Goal: Find specific page/section: Find specific page/section

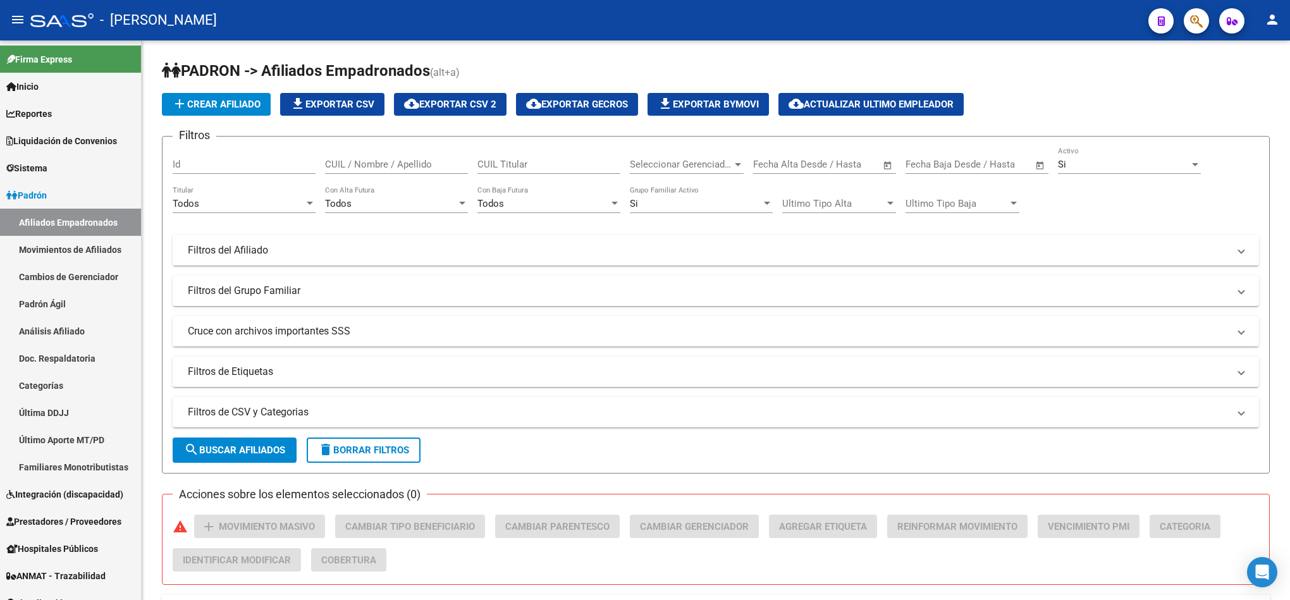
click at [1197, 6] on mat-toolbar "menu - osetya person" at bounding box center [645, 20] width 1290 height 40
click at [1198, 14] on icon "button" at bounding box center [1196, 21] width 13 height 15
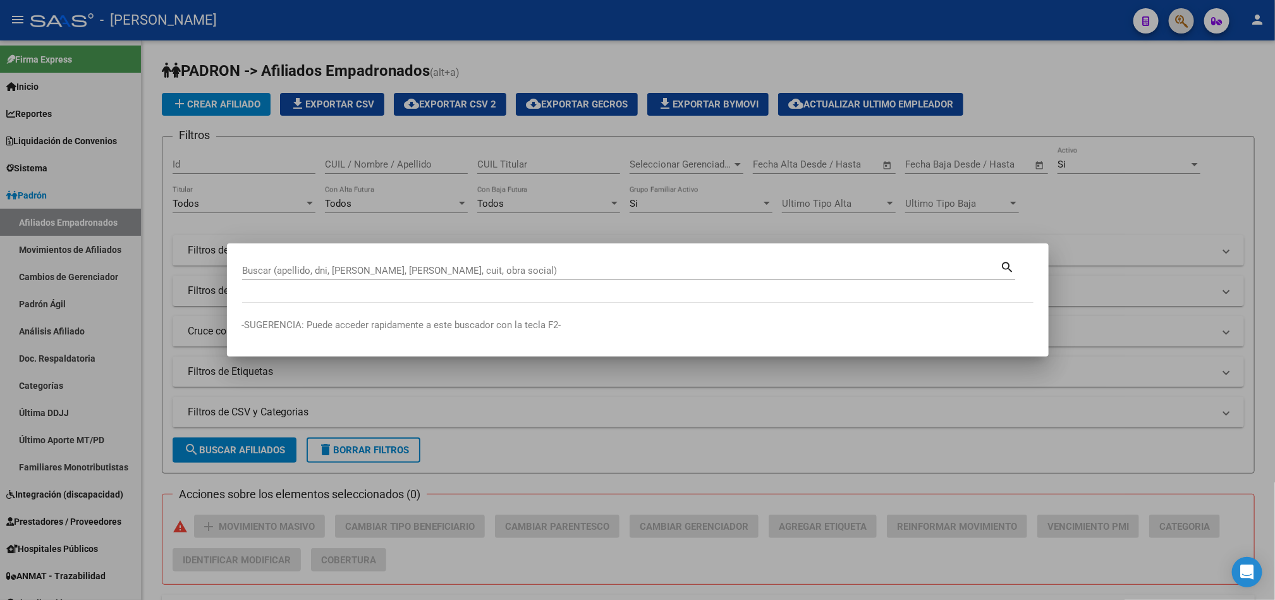
paste input "27419487592"
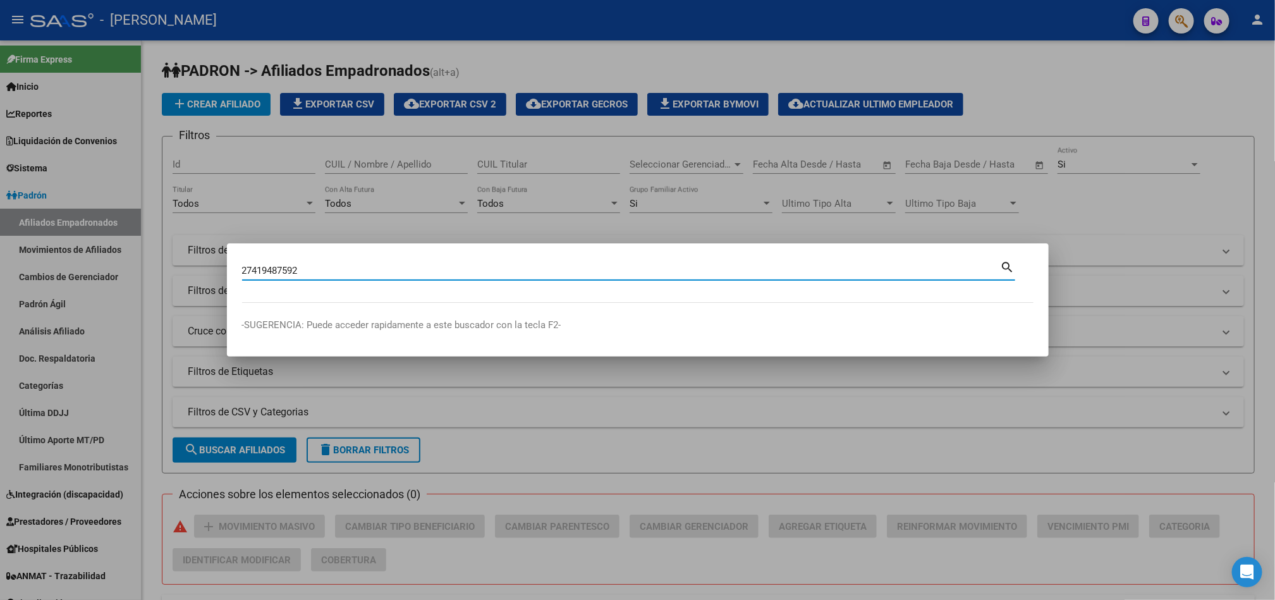
type input "27419487592"
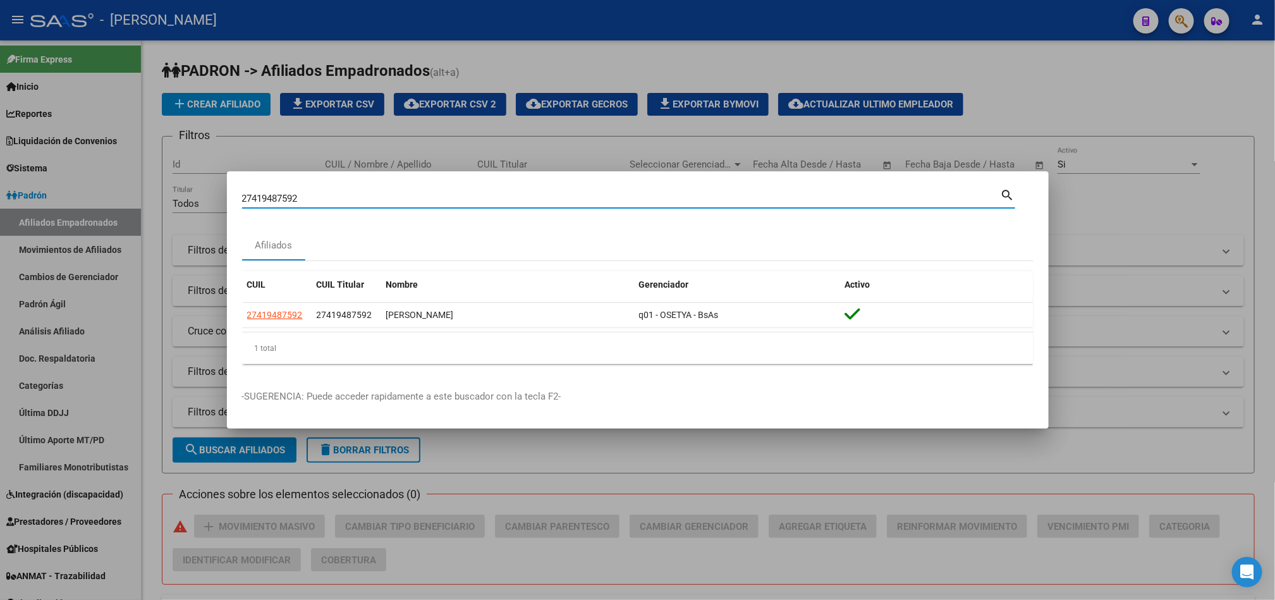
click at [37, 220] on div at bounding box center [637, 300] width 1275 height 600
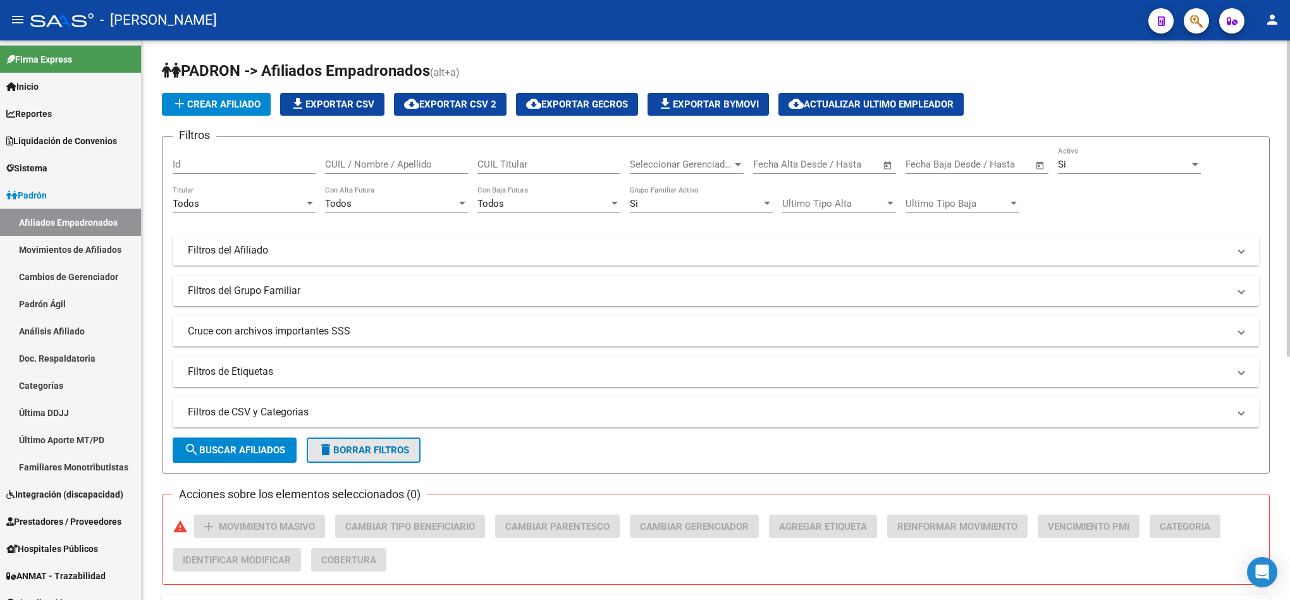
click at [396, 446] on span "delete Borrar Filtros" at bounding box center [363, 450] width 91 height 11
click at [655, 161] on span "Seleccionar Gerenciador" at bounding box center [681, 164] width 102 height 11
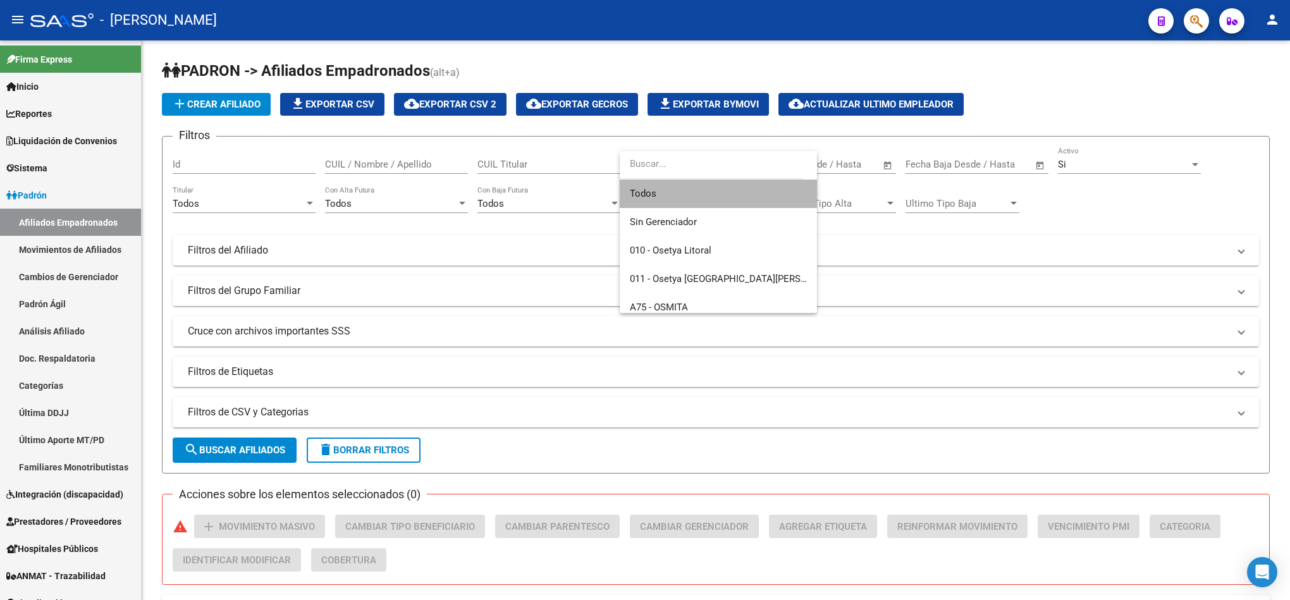
click at [742, 195] on span "Todos" at bounding box center [718, 194] width 177 height 28
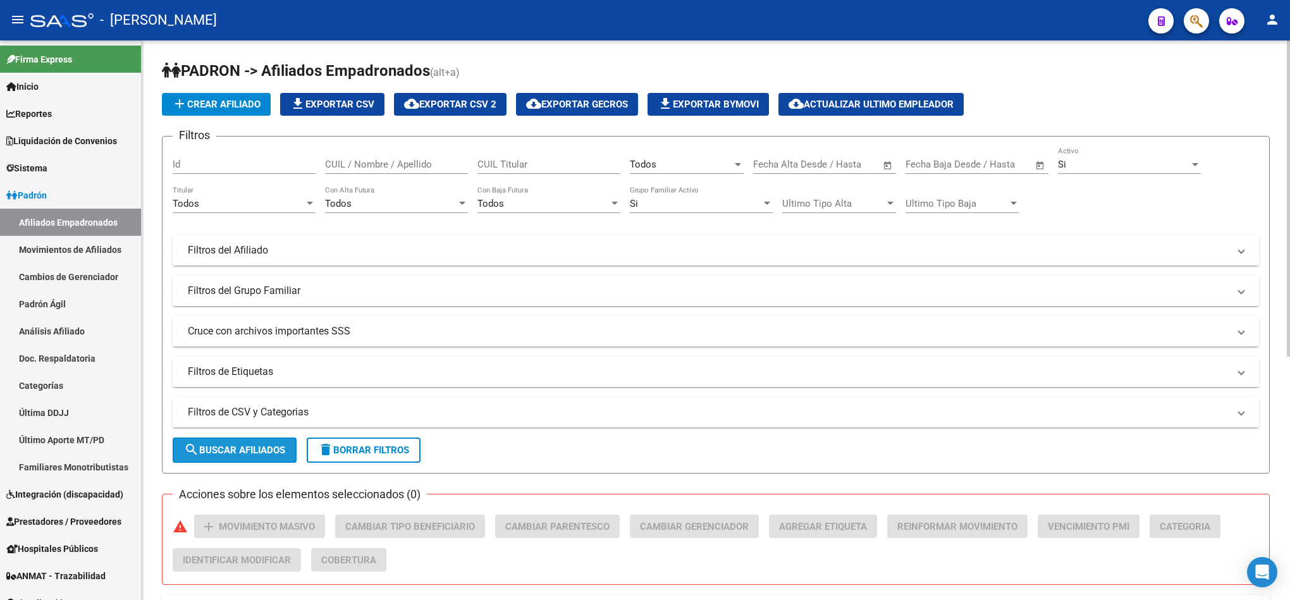
click at [259, 450] on span "search Buscar Afiliados" at bounding box center [234, 450] width 101 height 11
click at [480, 99] on span "cloud_download Exportar CSV 2" at bounding box center [450, 104] width 92 height 11
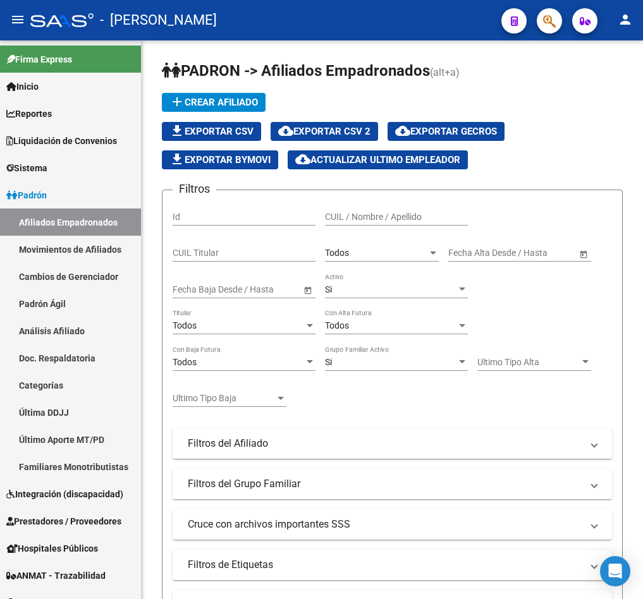
click at [551, 21] on icon "button" at bounding box center [549, 21] width 13 height 15
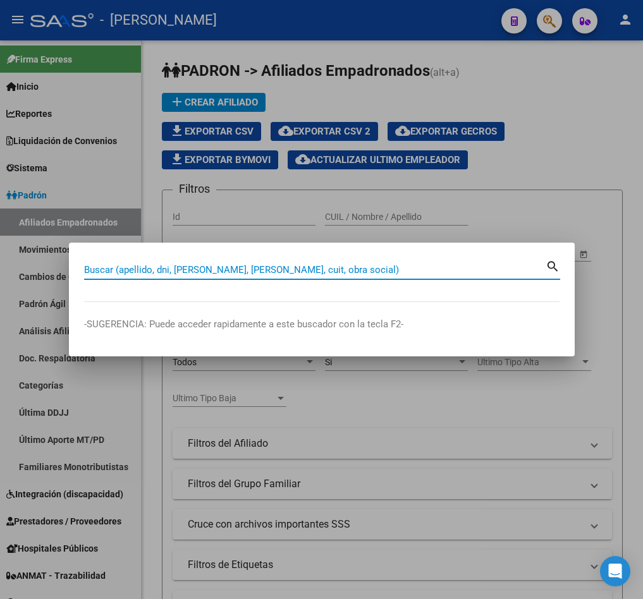
paste input "47102706"
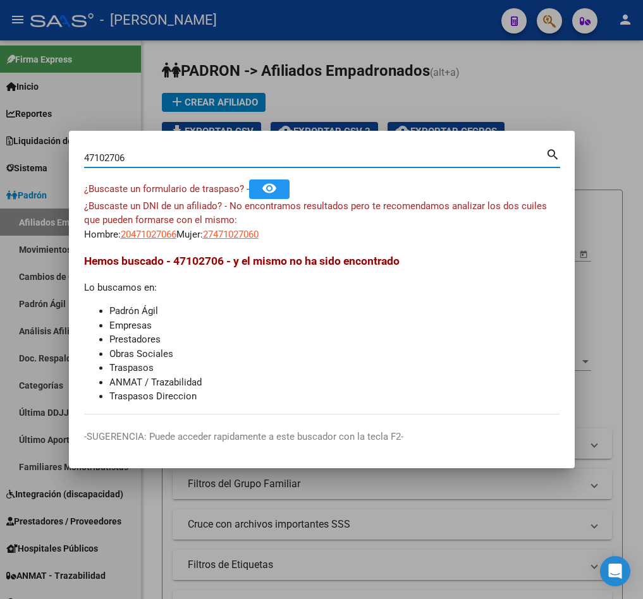
click at [185, 164] on div "47102706 Buscar (apellido, dni, [PERSON_NAME], [PERSON_NAME], cuit, obra social)" at bounding box center [315, 158] width 462 height 19
click at [188, 154] on input "47102706" at bounding box center [315, 157] width 462 height 11
paste input "20046039182"
type input "20046039182"
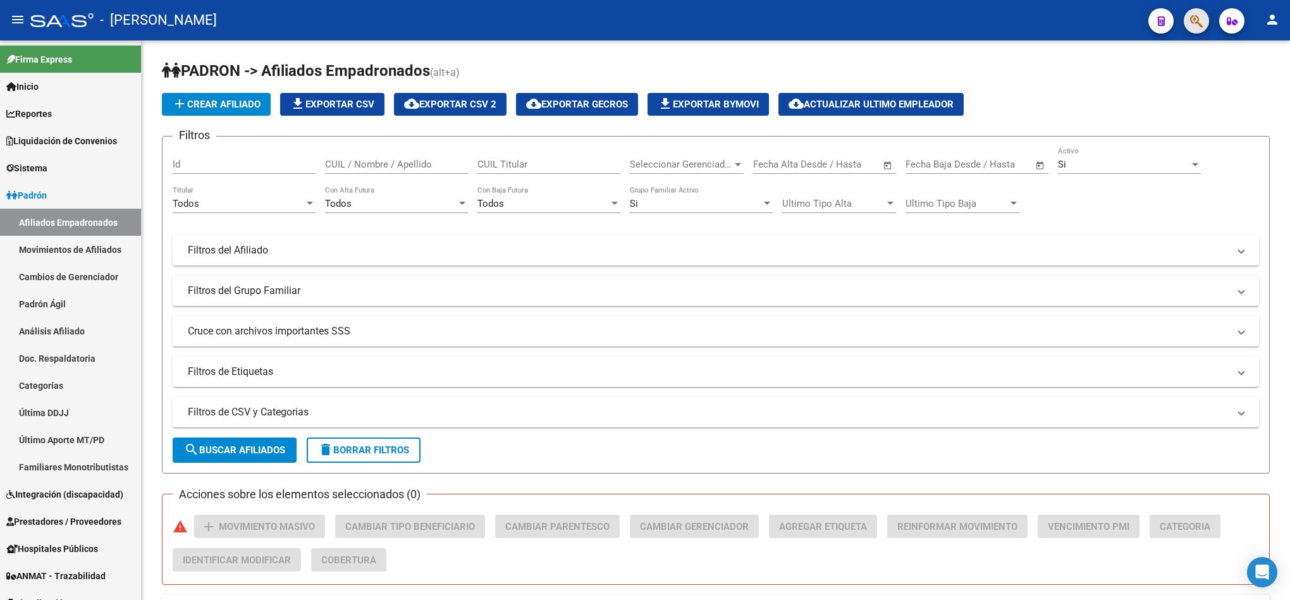
click at [1207, 21] on button "button" at bounding box center [1196, 20] width 25 height 25
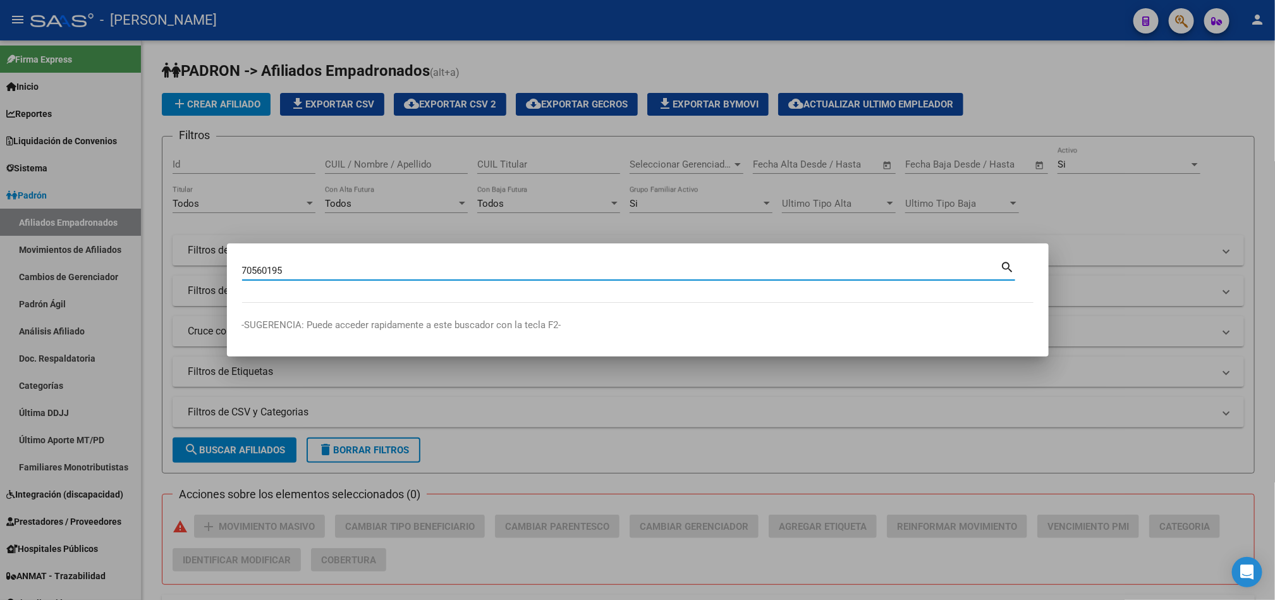
type input "70560195"
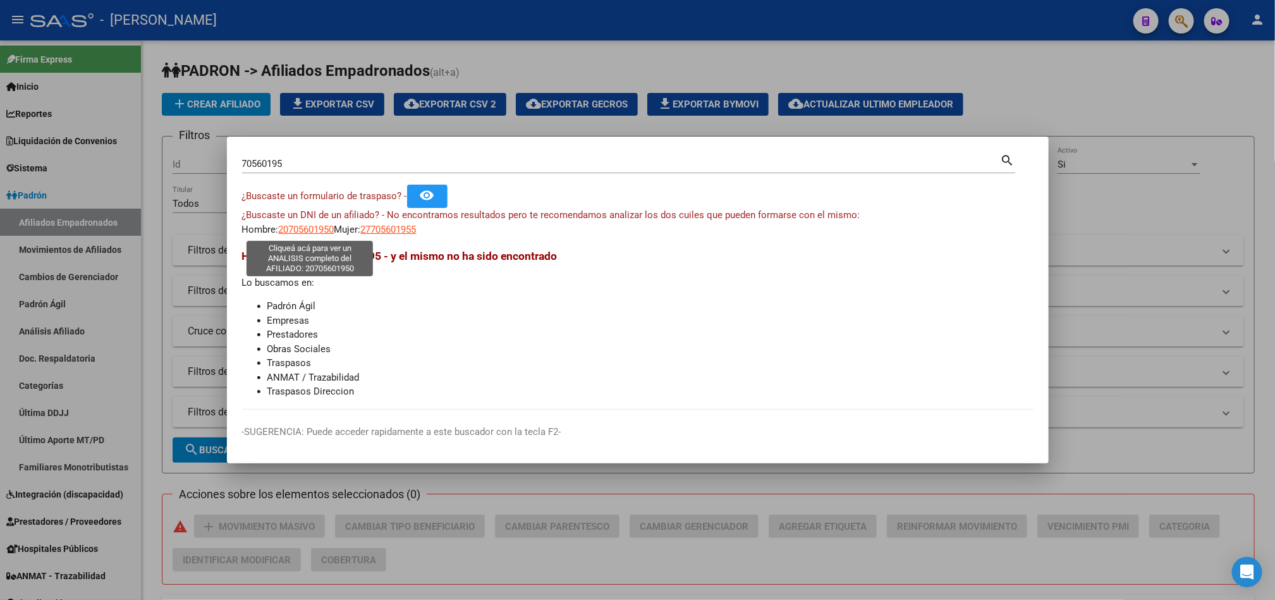
click at [308, 230] on span "20705601950" at bounding box center [307, 229] width 56 height 11
